Goal: Browse casually

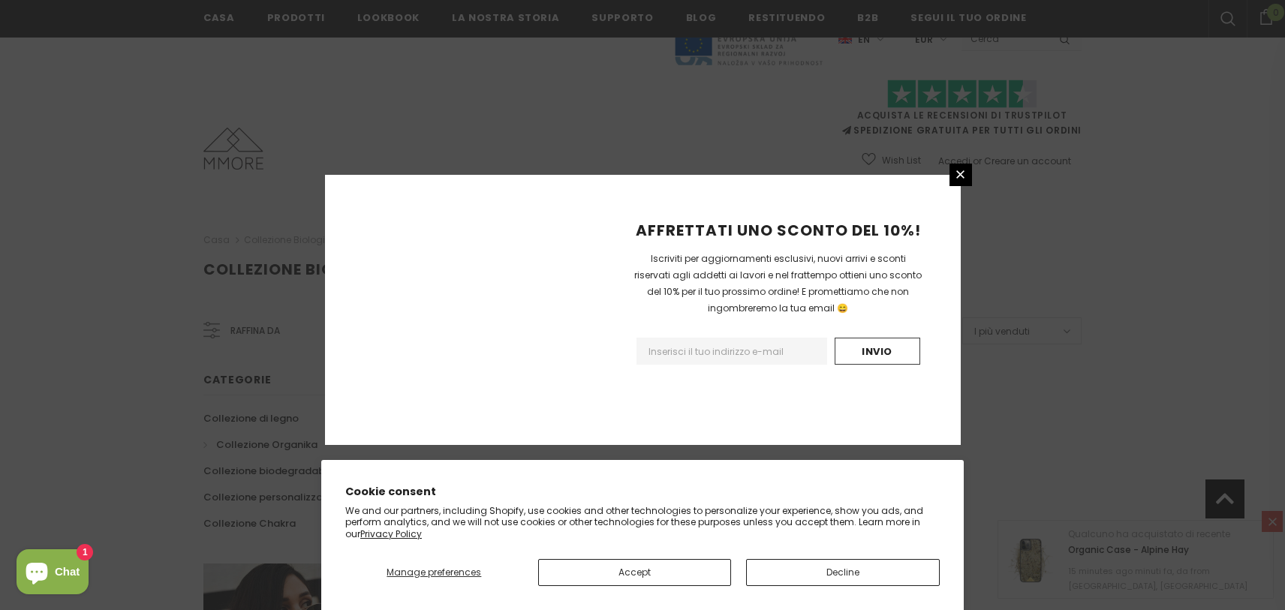
scroll to position [929, 0]
